Goal: Find specific page/section: Find specific page/section

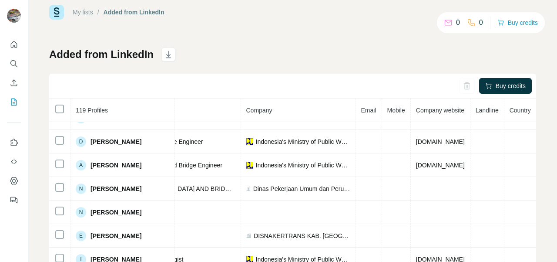
scroll to position [268, 174]
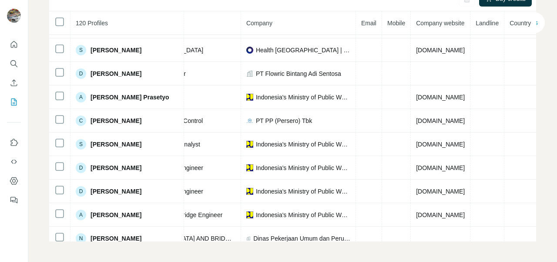
scroll to position [0, 197]
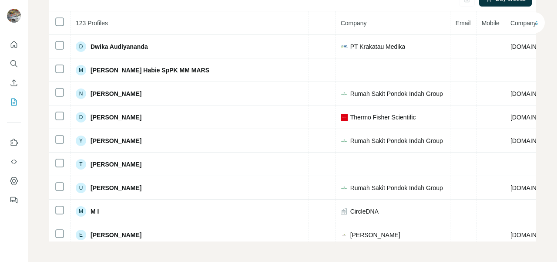
scroll to position [0, 189]
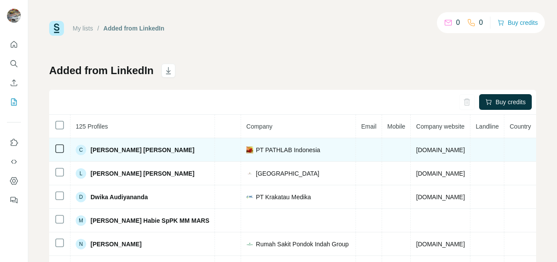
drag, startPoint x: 454, startPoint y: 148, endPoint x: 386, endPoint y: 151, distance: 67.9
click at [411, 151] on td "[DOMAIN_NAME]" at bounding box center [441, 150] width 60 height 24
copy span "[DOMAIN_NAME]"
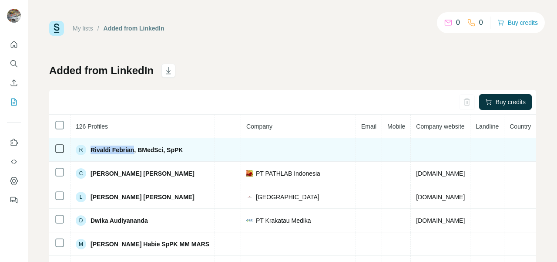
drag, startPoint x: 133, startPoint y: 149, endPoint x: 92, endPoint y: 150, distance: 41.4
click at [92, 150] on span "Rivaldi Febrian, BMedSci, SpPK" at bounding box center [137, 149] width 92 height 9
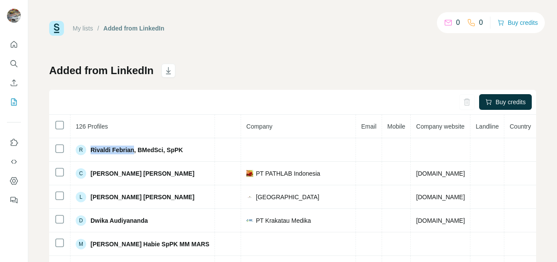
copy span "Rivaldi Febrian"
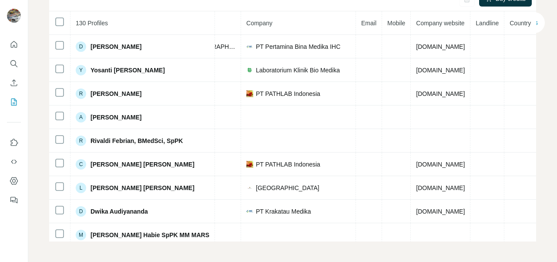
scroll to position [0, 238]
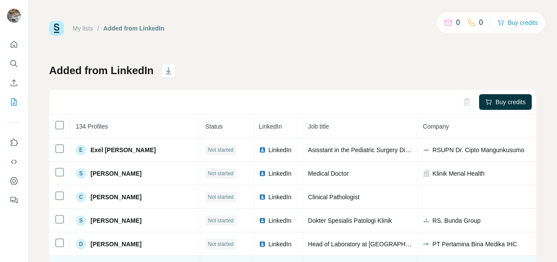
drag, startPoint x: 226, startPoint y: 259, endPoint x: 364, endPoint y: 259, distance: 137.6
click at [364, 259] on tr "Y Yosanti Elsa Kartikawati Not started LinkedIn Clinical Pathologist Laboratori…" at bounding box center [381, 268] width 664 height 24
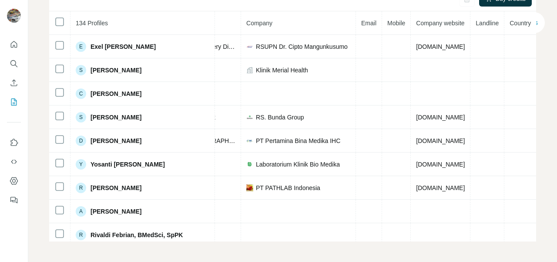
scroll to position [0, 238]
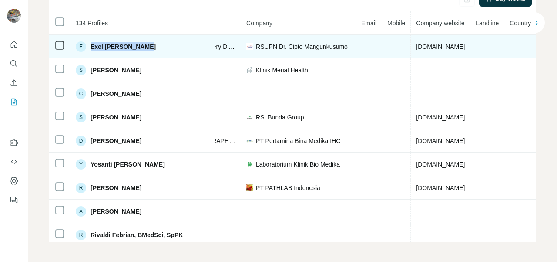
drag, startPoint x: 145, startPoint y: 46, endPoint x: 91, endPoint y: 48, distance: 54.9
click at [91, 48] on div "E Exel Billy Wibowo" at bounding box center [143, 46] width 134 height 10
copy span "Exel [PERSON_NAME]"
drag, startPoint x: 422, startPoint y: 48, endPoint x: 387, endPoint y: 47, distance: 35.7
click at [411, 47] on td "[DOMAIN_NAME]" at bounding box center [441, 47] width 60 height 24
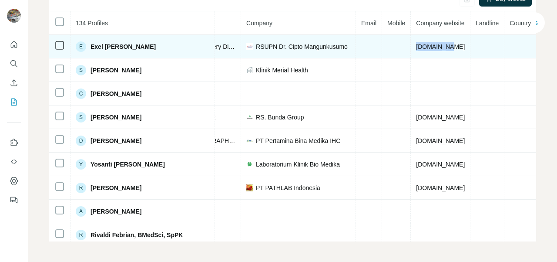
copy span "[DOMAIN_NAME]"
